Goal: Task Accomplishment & Management: Manage account settings

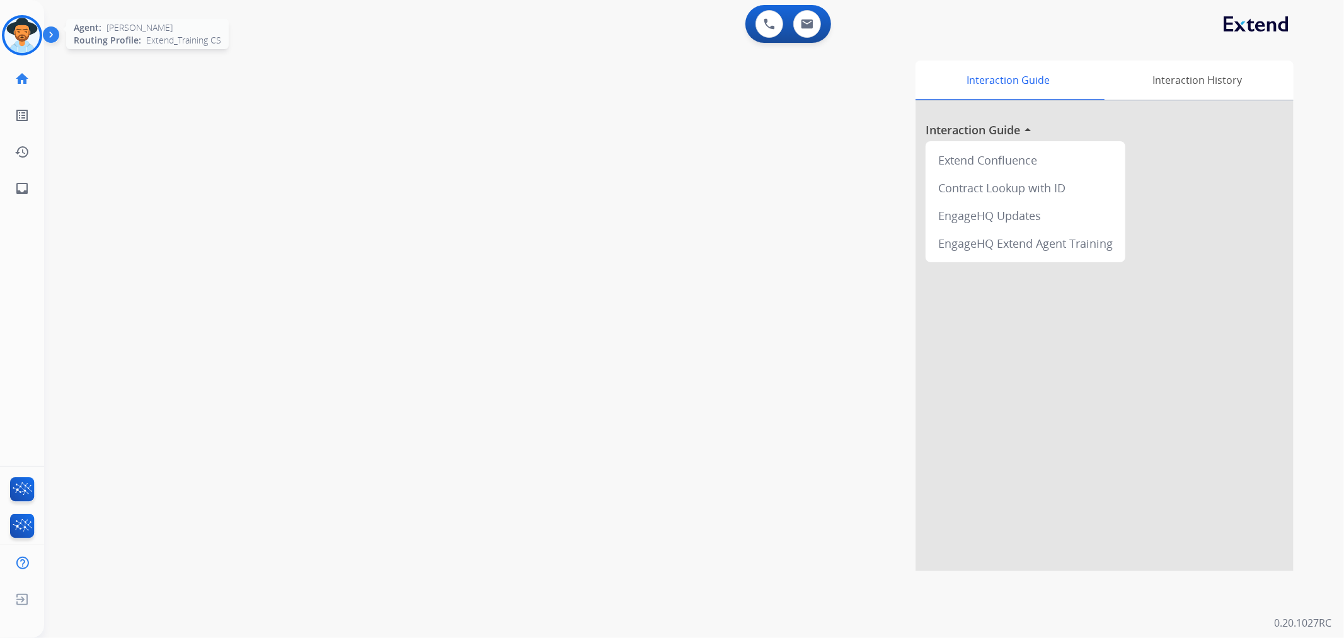
click at [33, 44] on img at bounding box center [21, 35] width 35 height 35
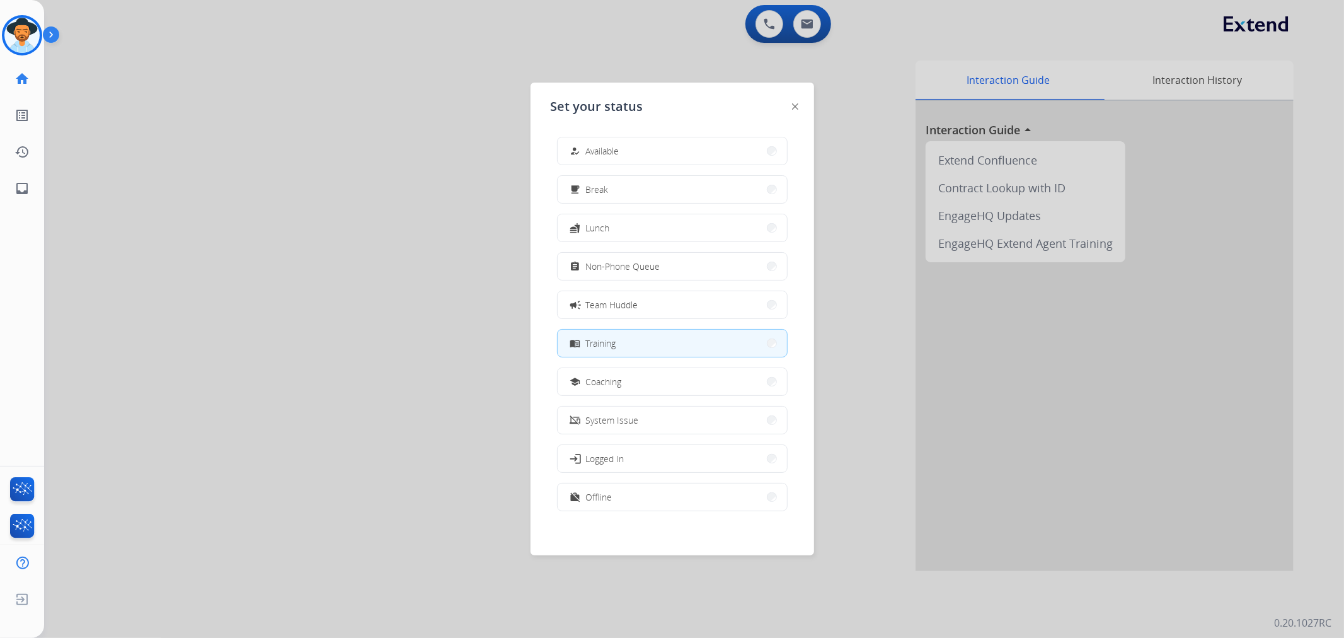
click at [514, 366] on div at bounding box center [672, 319] width 1344 height 638
